Goal: Go to known website: Go to known website

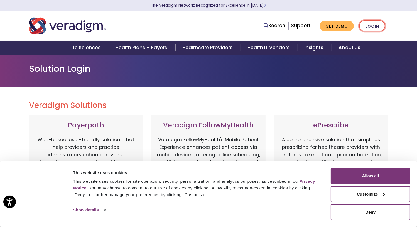
click at [365, 27] on link "Login" at bounding box center [372, 25] width 26 height 11
click at [374, 27] on link "Login" at bounding box center [372, 25] width 26 height 11
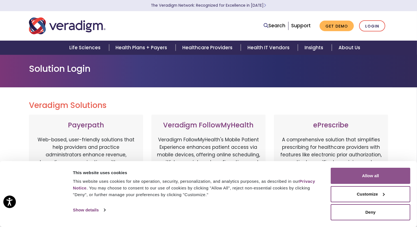
click at [392, 171] on button "Allow all" at bounding box center [370, 176] width 80 height 16
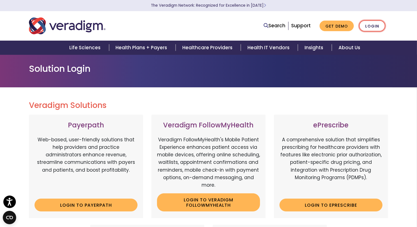
click at [376, 27] on link "Login" at bounding box center [372, 25] width 26 height 11
click at [298, 207] on link "Login to ePrescribe" at bounding box center [330, 205] width 103 height 13
